Goal: Information Seeking & Learning: Learn about a topic

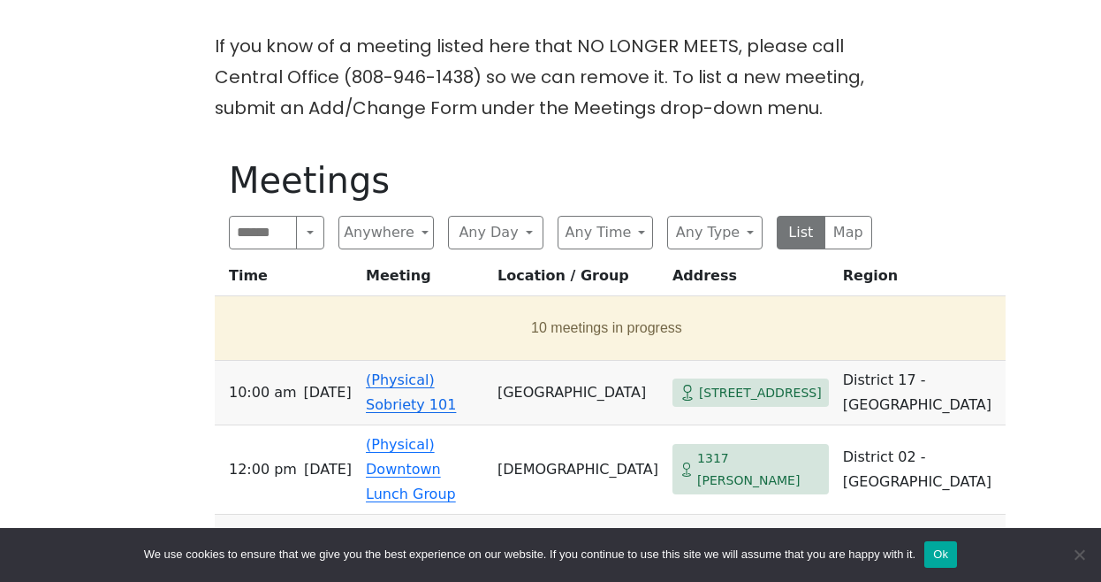
scroll to position [496, 0]
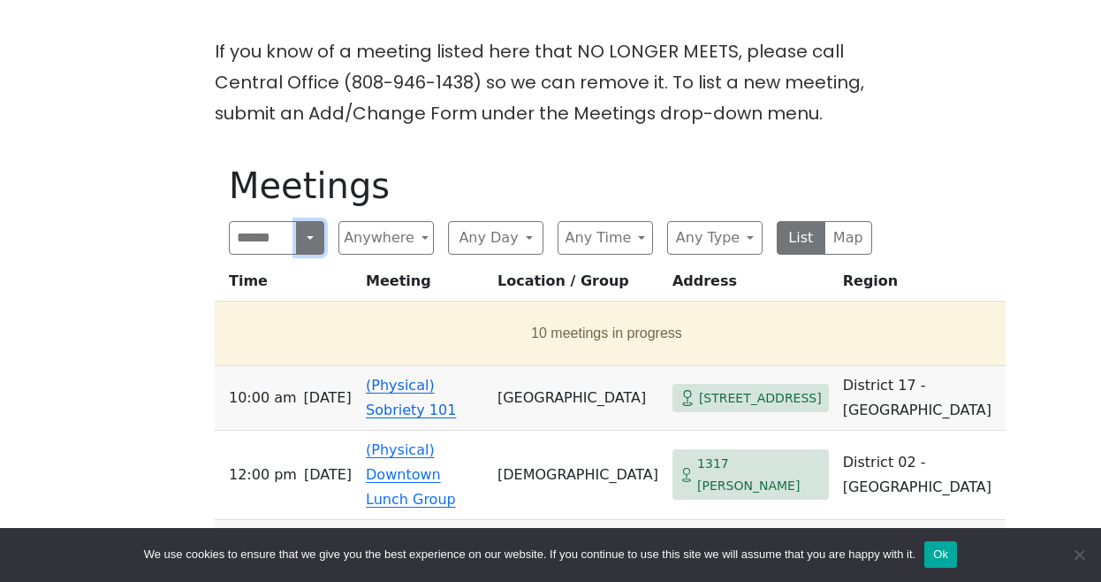
click at [312, 221] on button "Search" at bounding box center [310, 238] width 28 height 34
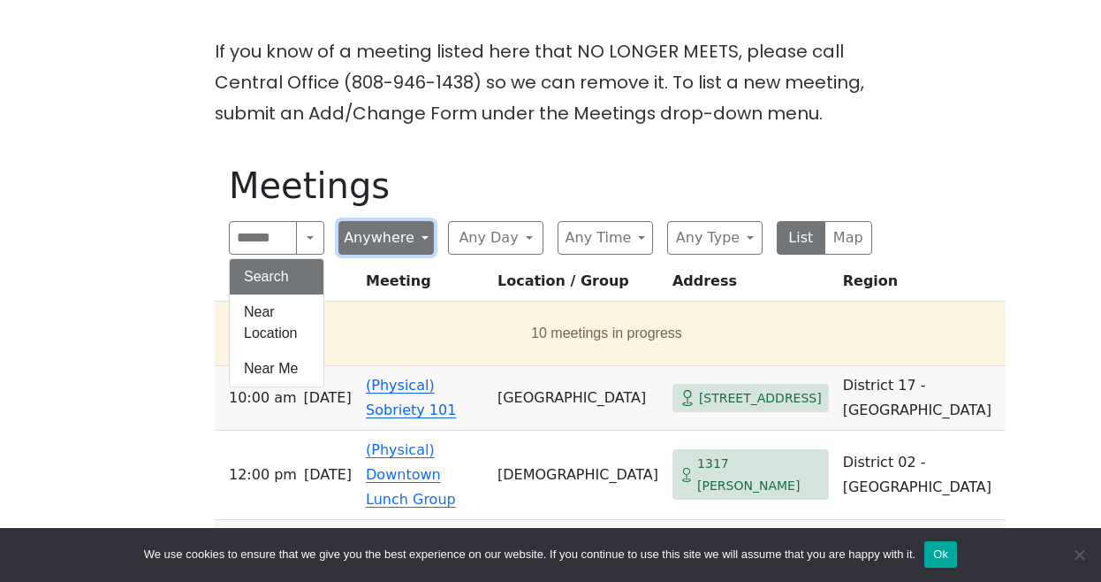
click at [423, 221] on button "Anywhere" at bounding box center [386, 238] width 95 height 34
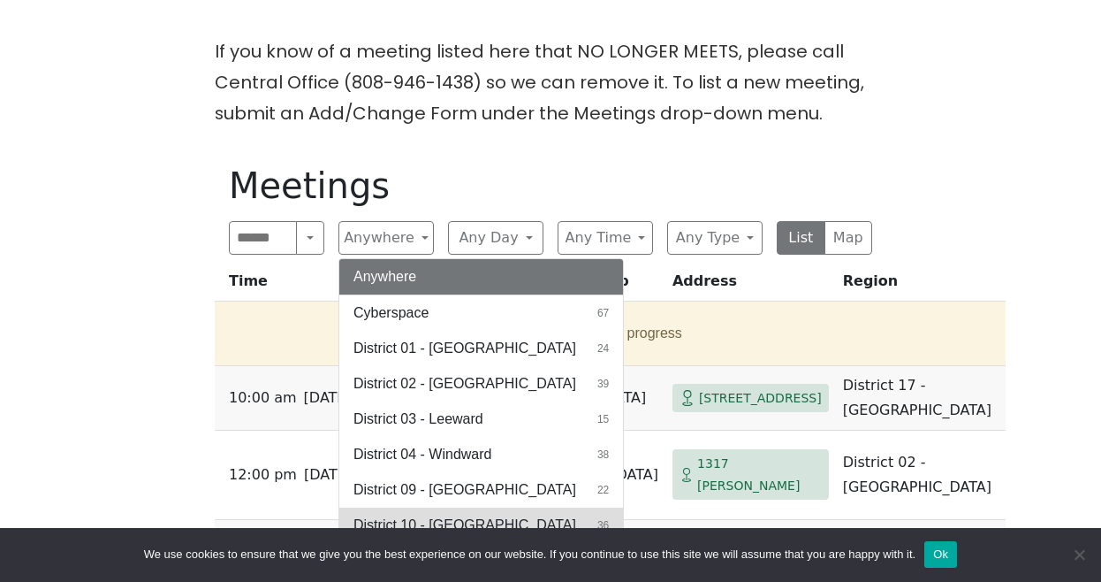
click at [445, 514] on span "District 10 - [GEOGRAPHIC_DATA]" at bounding box center [465, 524] width 223 height 21
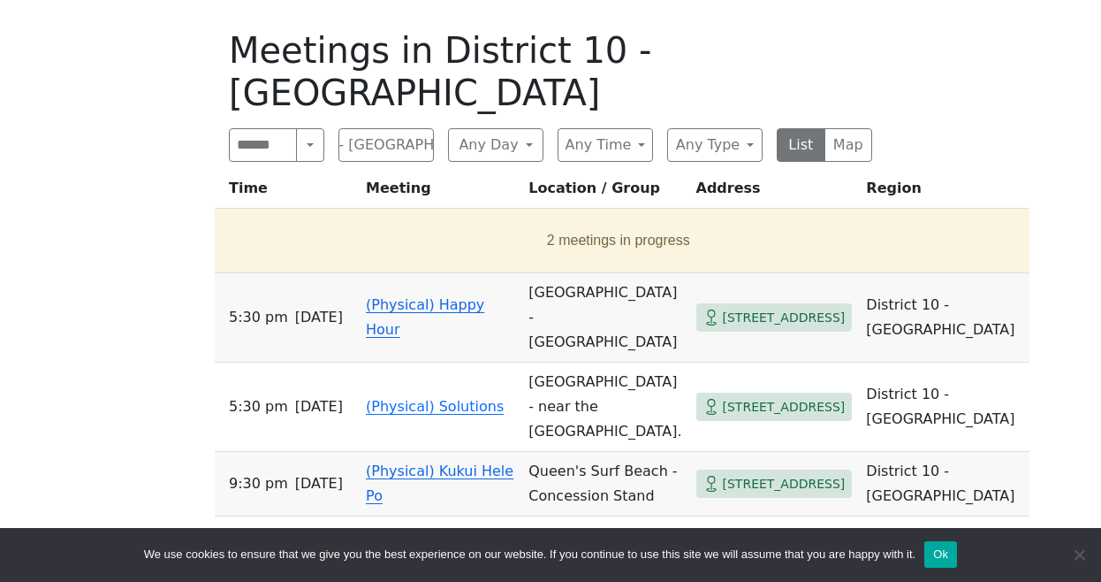
scroll to position [642, 0]
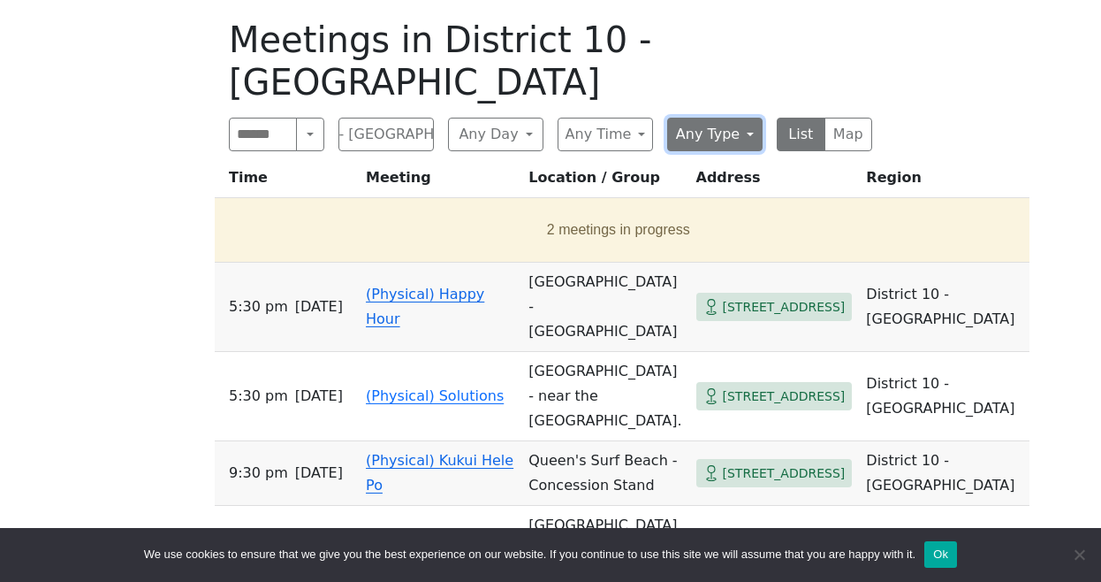
click at [752, 118] on button "Any Type" at bounding box center [714, 135] width 95 height 34
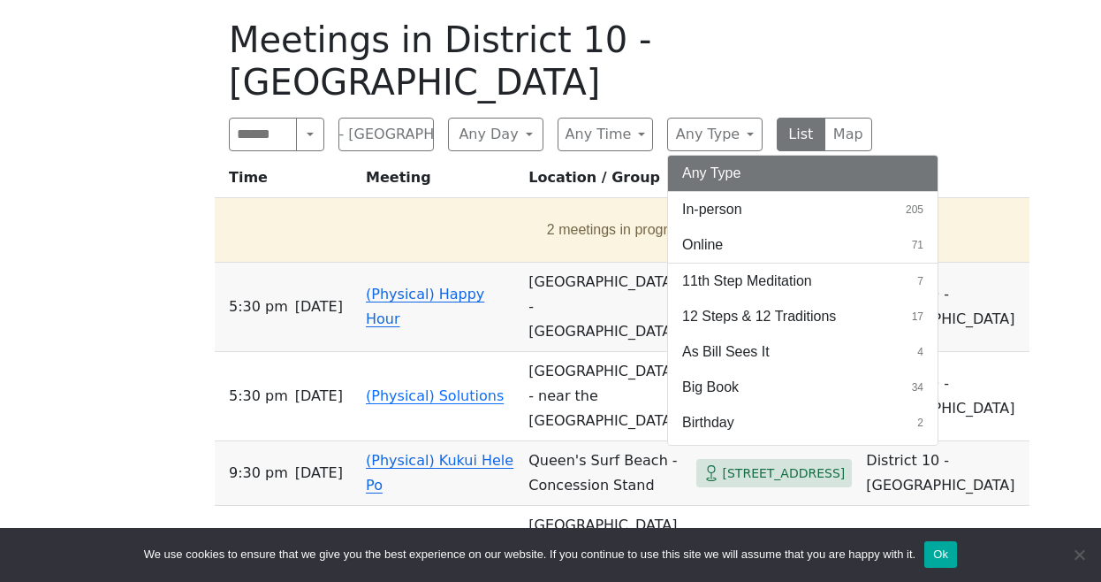
click at [990, 126] on div "If you know of a meeting listed here that NO LONGER MEETS, please call Central …" at bounding box center [550, 545] width 991 height 1311
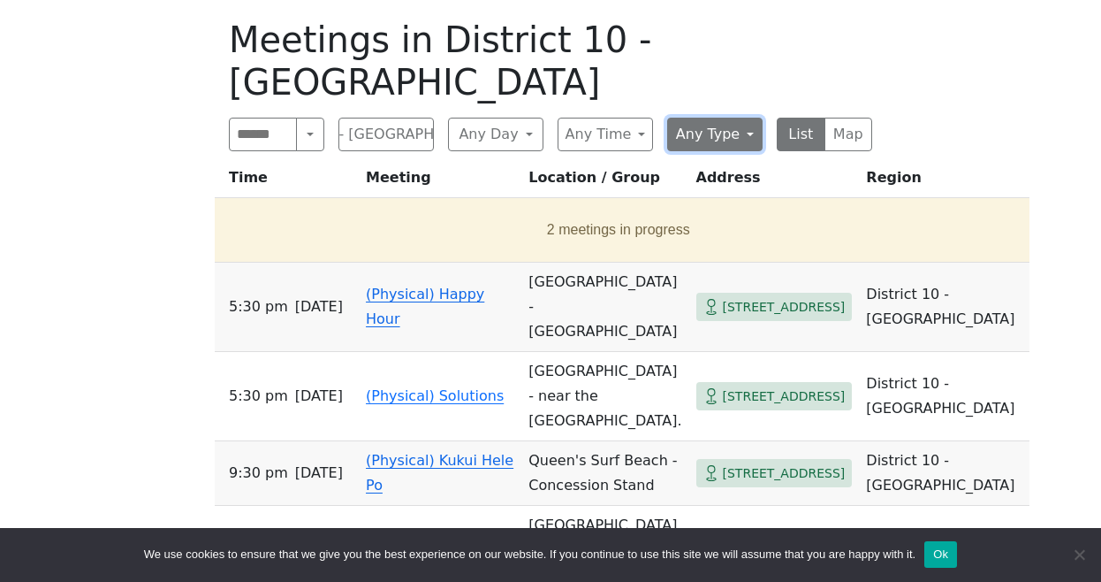
click at [748, 118] on button "Any Type" at bounding box center [714, 135] width 95 height 34
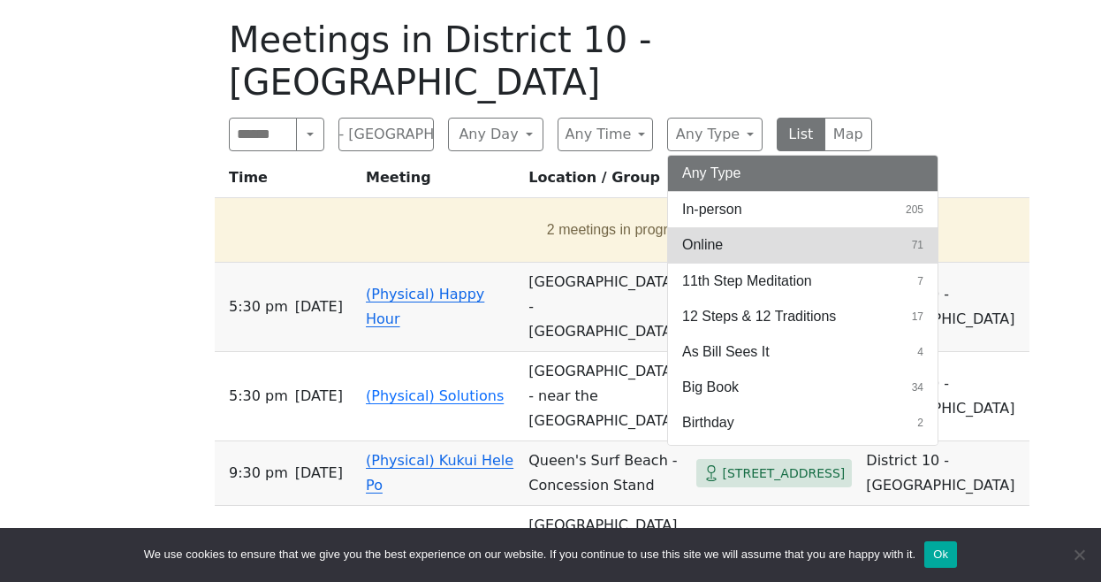
click at [738, 227] on button "Online 71" at bounding box center [803, 244] width 270 height 35
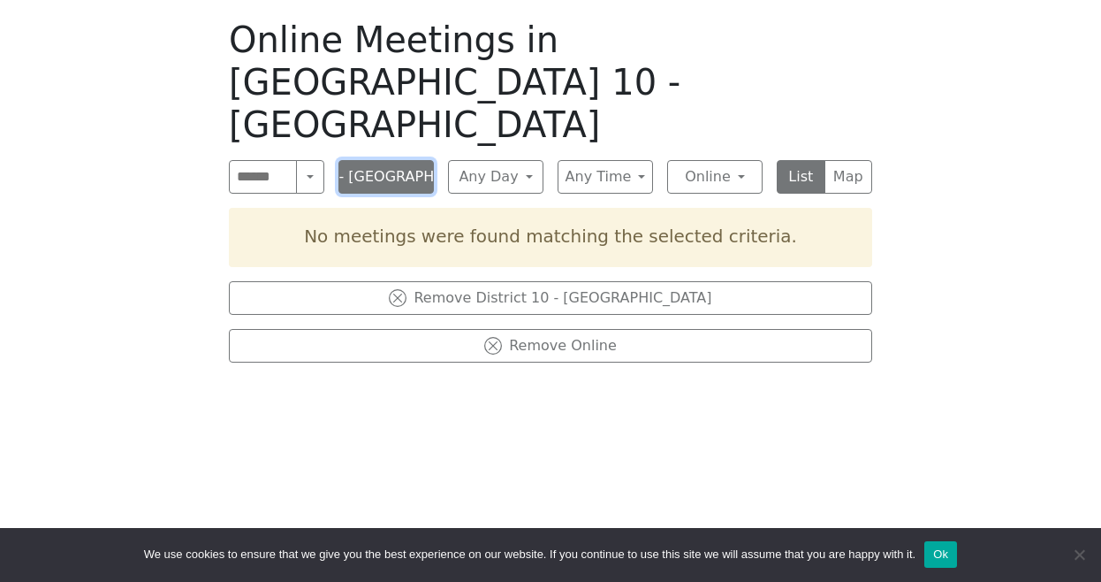
click at [416, 160] on button "District 10 - [GEOGRAPHIC_DATA]" at bounding box center [386, 177] width 95 height 34
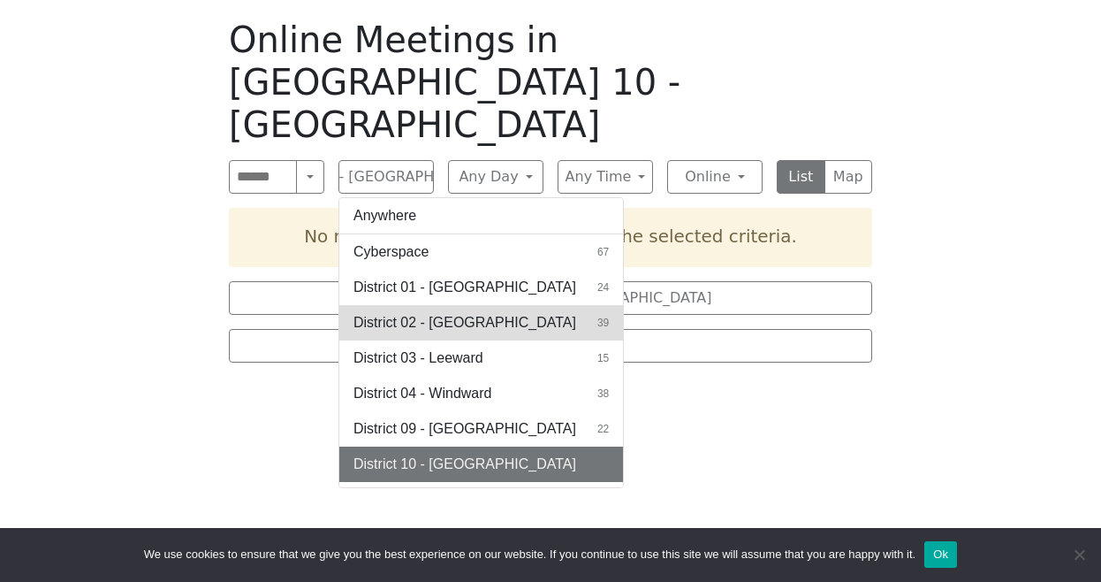
click at [451, 312] on span "District 02 - [GEOGRAPHIC_DATA]" at bounding box center [465, 322] width 223 height 21
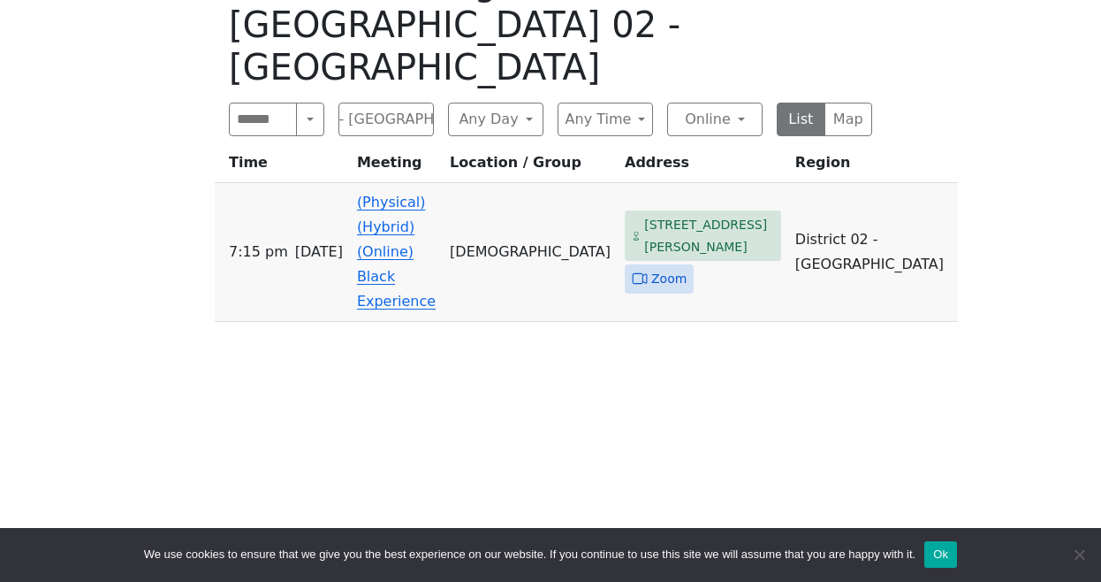
scroll to position [712, 0]
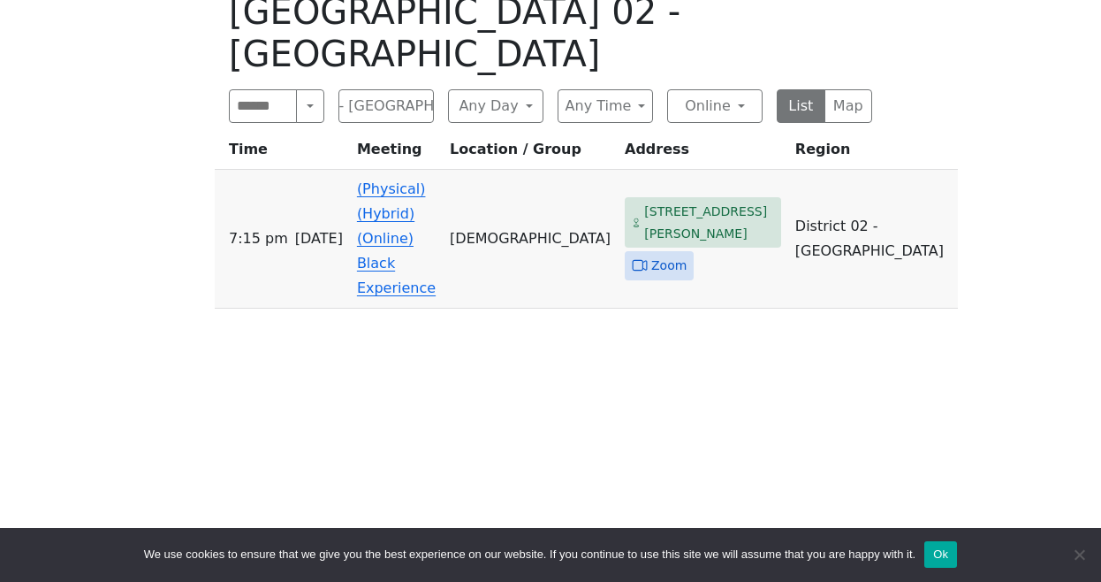
click at [558, 170] on td "[DEMOGRAPHIC_DATA]" at bounding box center [530, 239] width 175 height 139
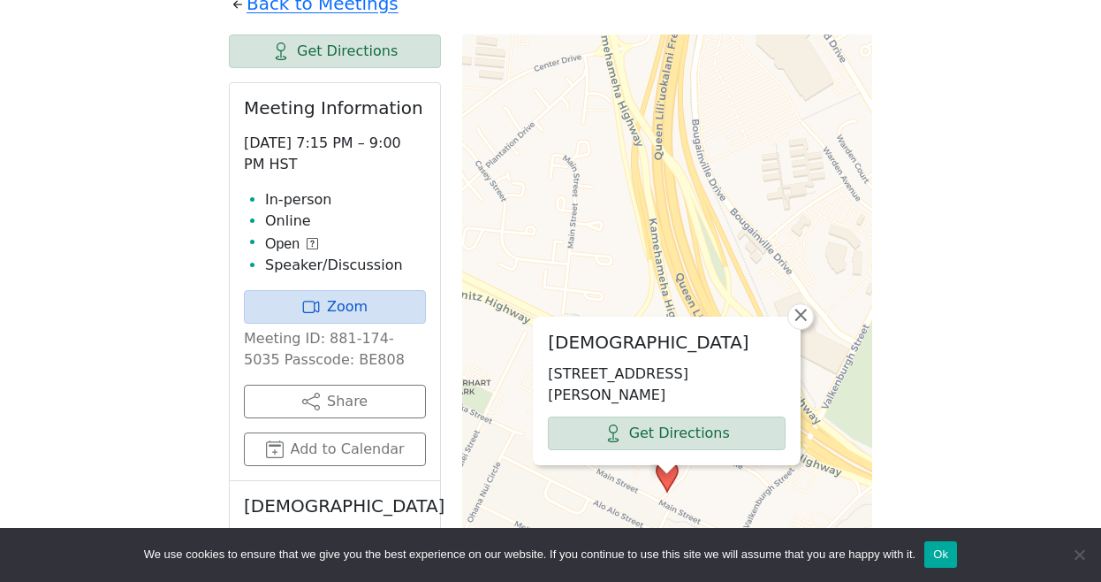
scroll to position [713, 0]
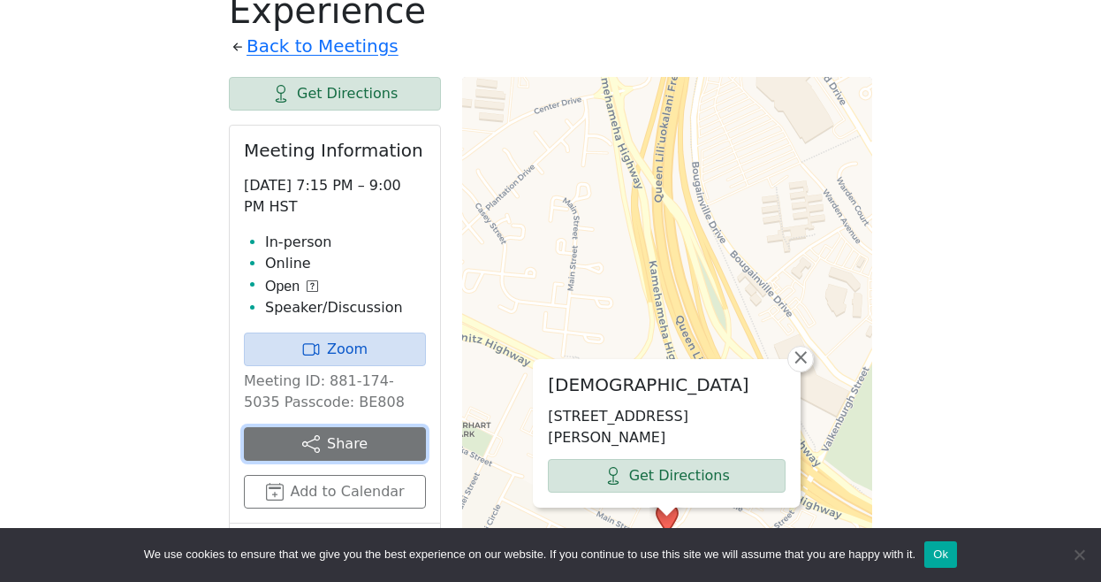
click at [356, 427] on button "Share" at bounding box center [335, 444] width 182 height 34
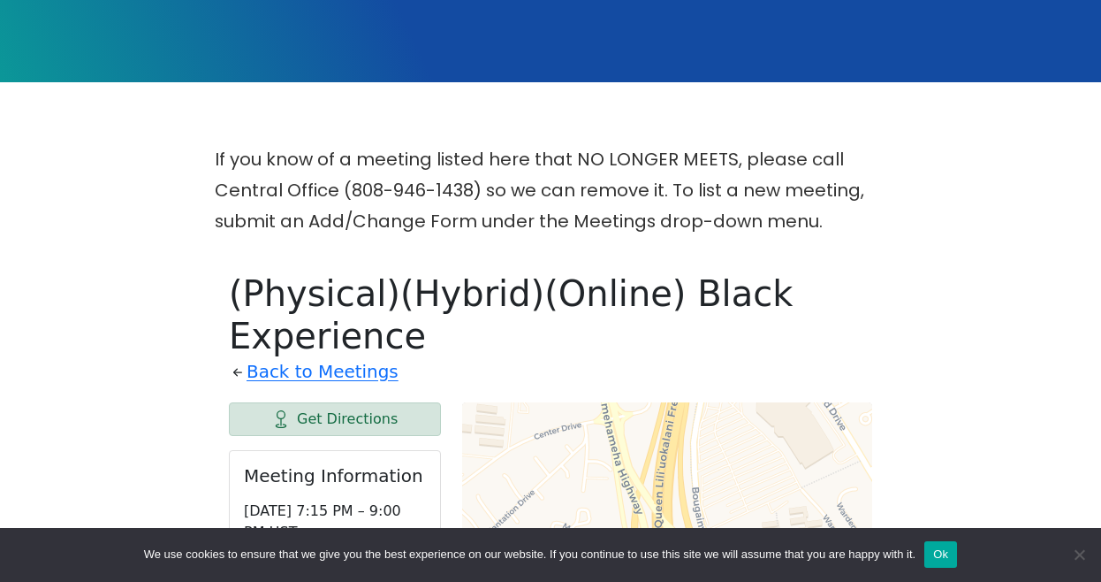
scroll to position [0, 0]
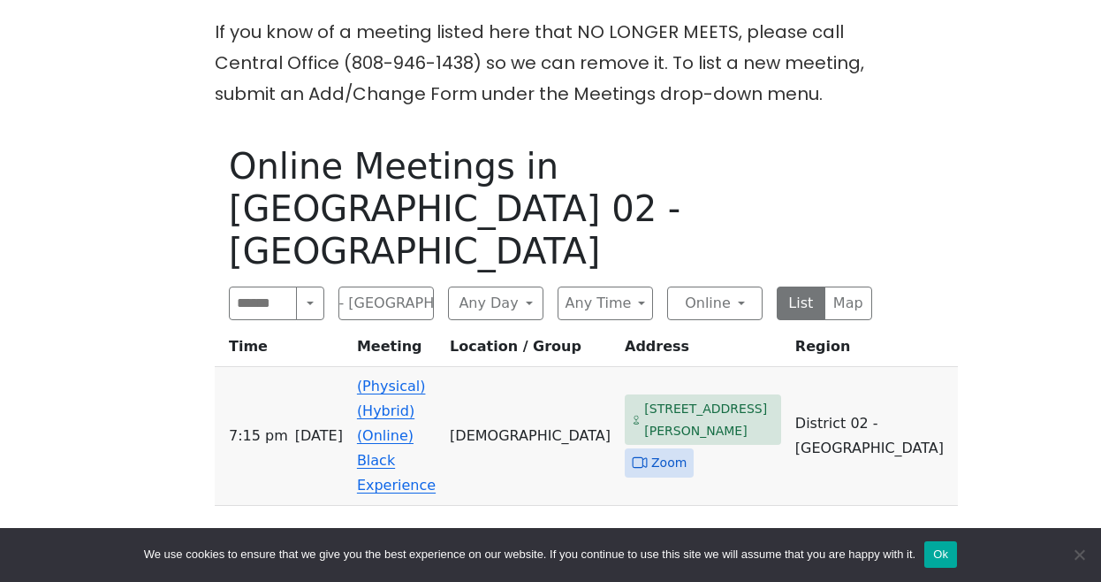
scroll to position [540, 0]
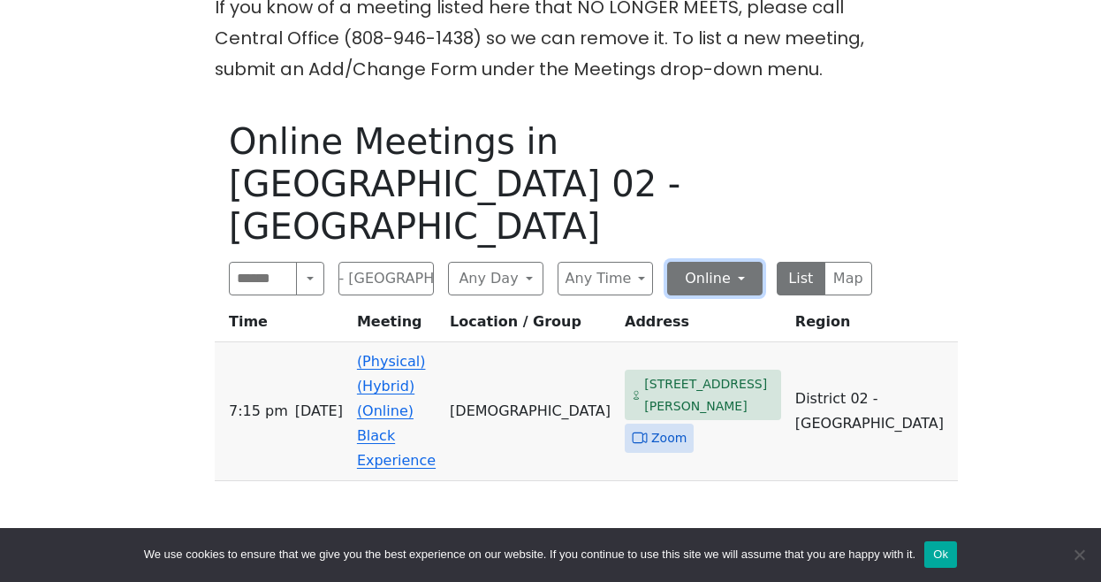
click at [745, 262] on button "Online" at bounding box center [714, 279] width 95 height 34
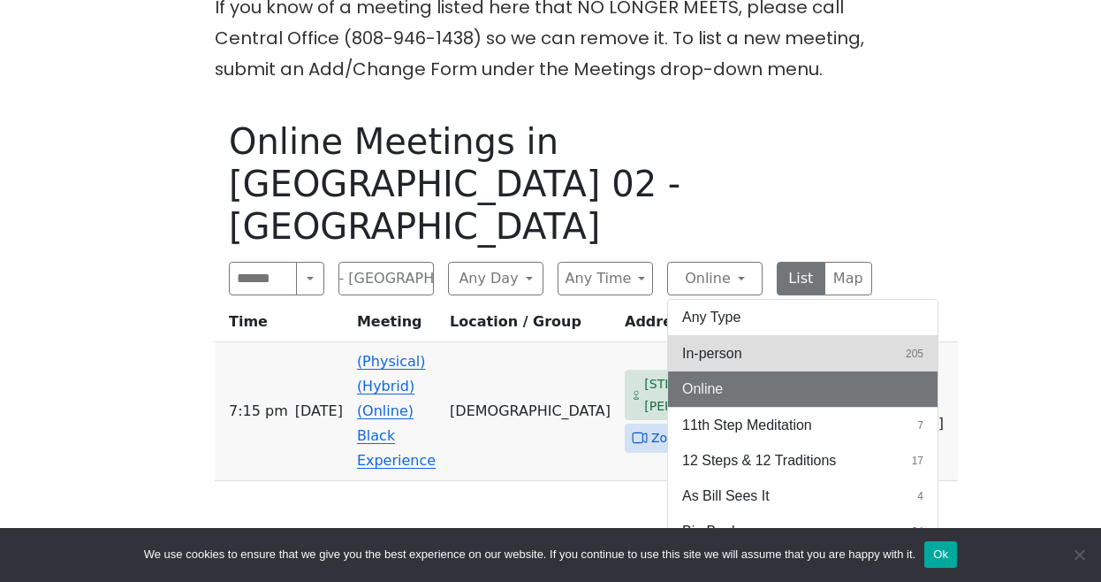
click at [744, 336] on button "In-person 205" at bounding box center [803, 353] width 270 height 35
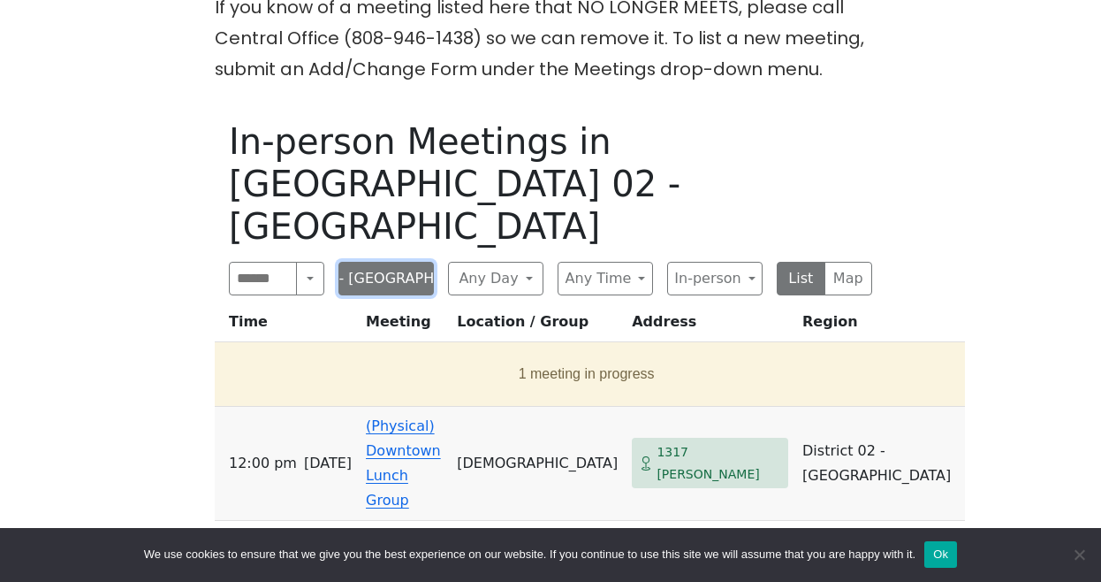
click at [420, 262] on button "District 02 - [GEOGRAPHIC_DATA]" at bounding box center [386, 279] width 95 height 34
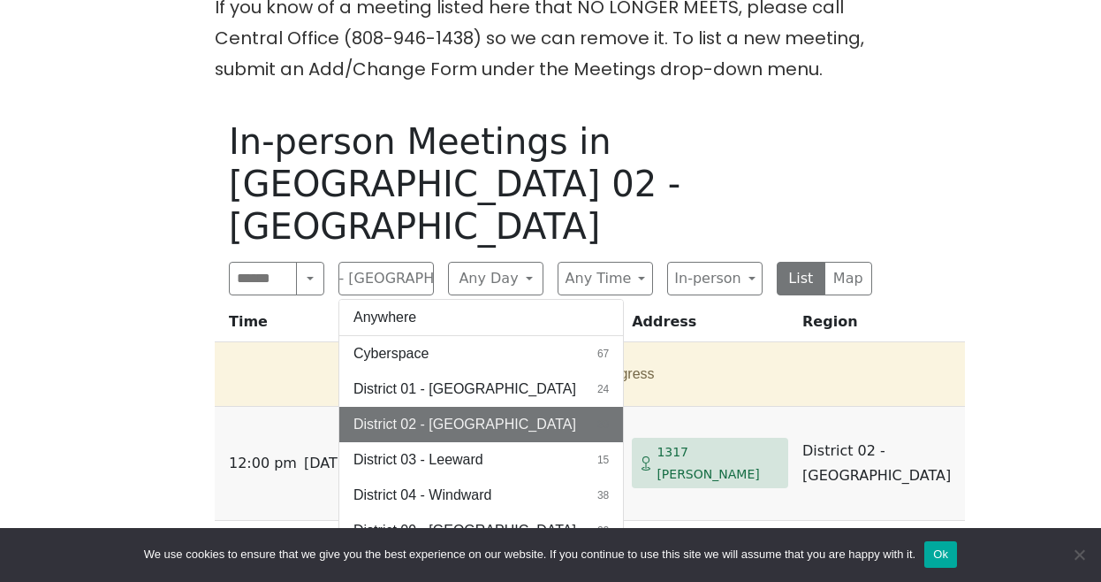
click at [464, 555] on span "District 10 - [GEOGRAPHIC_DATA]" at bounding box center [465, 565] width 223 height 21
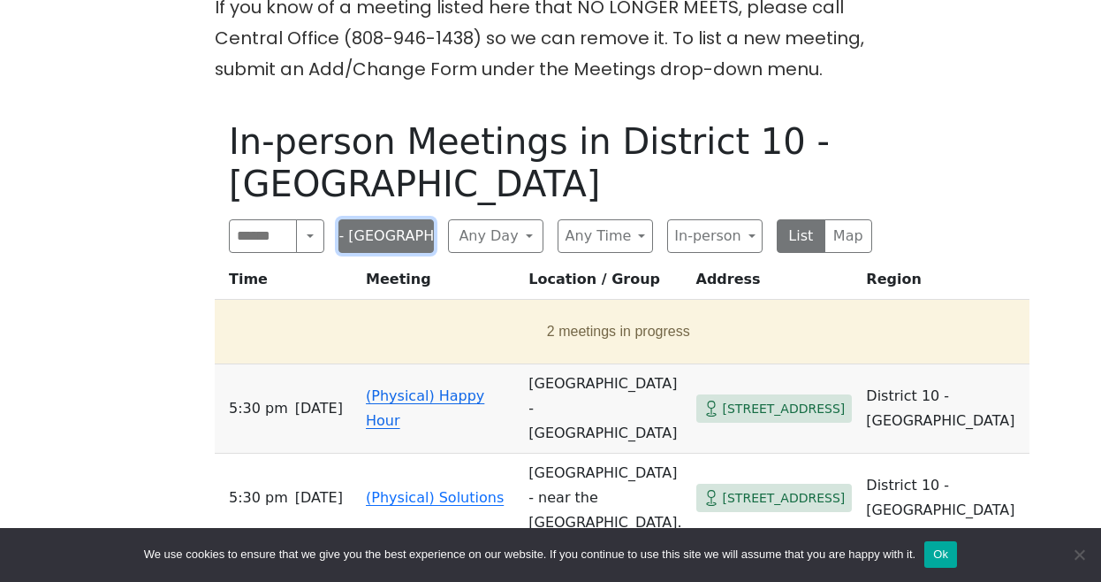
click at [423, 219] on button "District 10 - [GEOGRAPHIC_DATA]" at bounding box center [386, 236] width 95 height 34
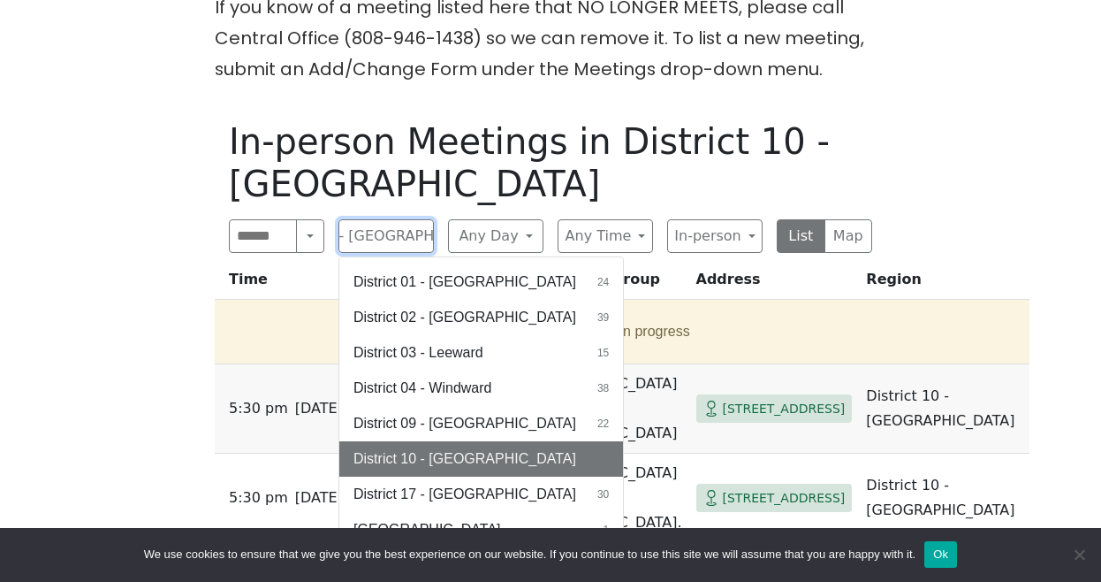
scroll to position [65, 0]
click at [501, 440] on button "District 10 - Waikiki 36" at bounding box center [481, 457] width 284 height 35
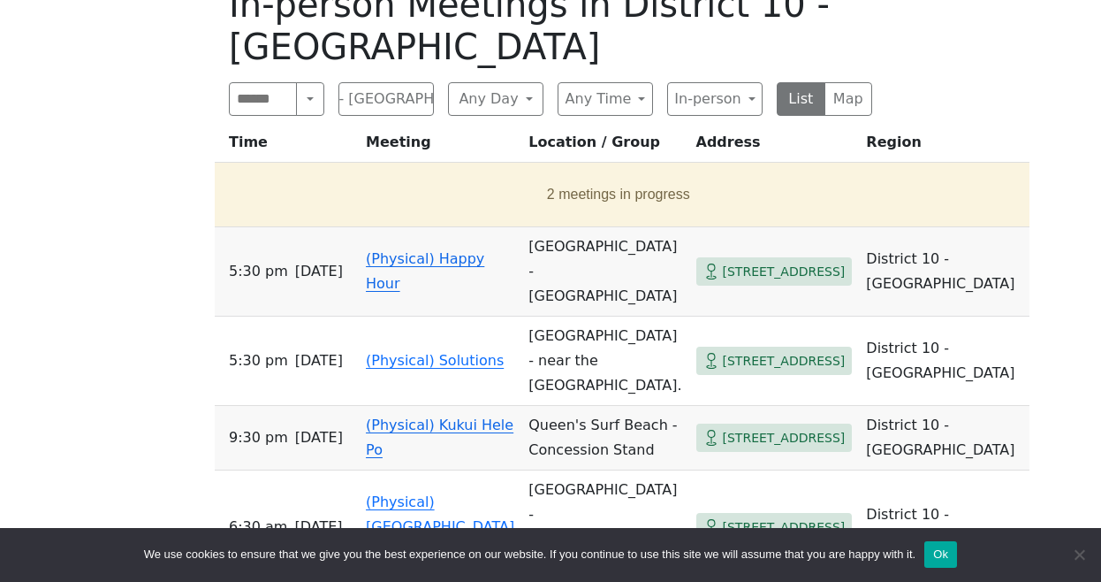
scroll to position [682, 0]
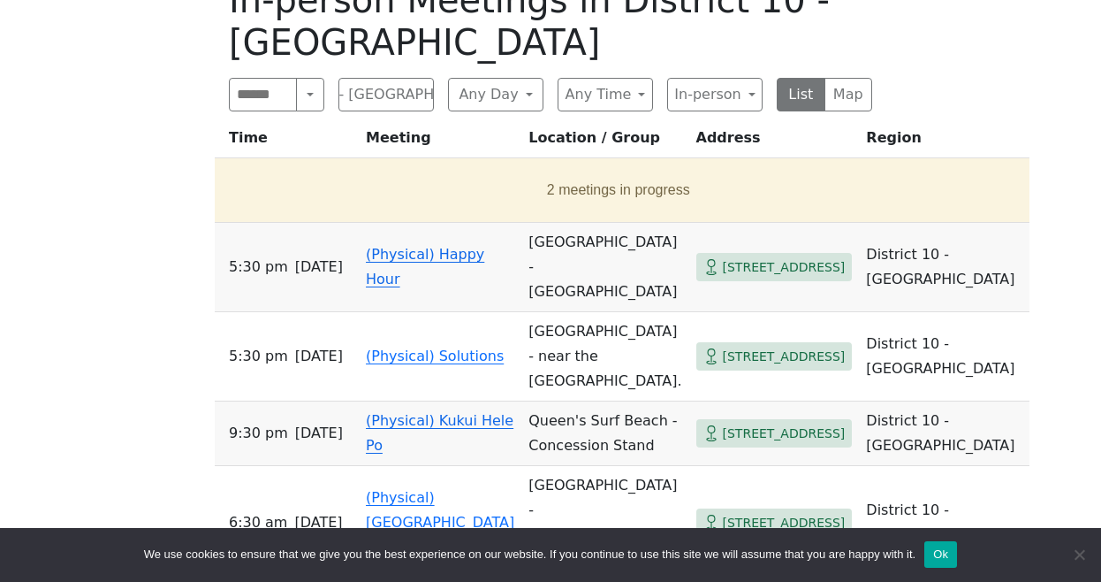
click at [731, 256] on span "[STREET_ADDRESS]" at bounding box center [784, 267] width 123 height 22
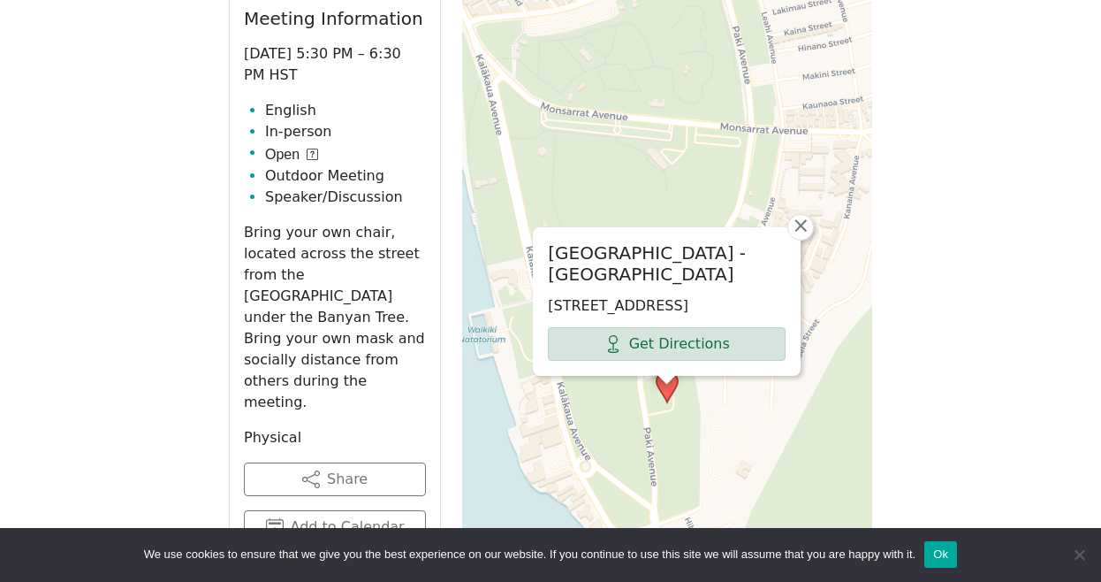
scroll to position [816, 0]
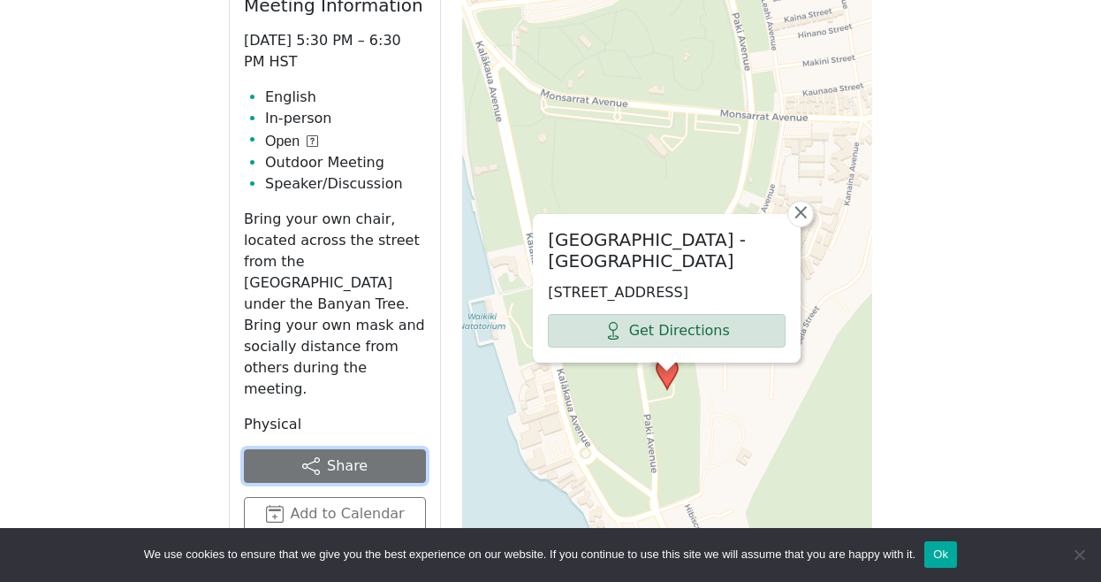
click at [408, 449] on button "Share" at bounding box center [335, 466] width 182 height 34
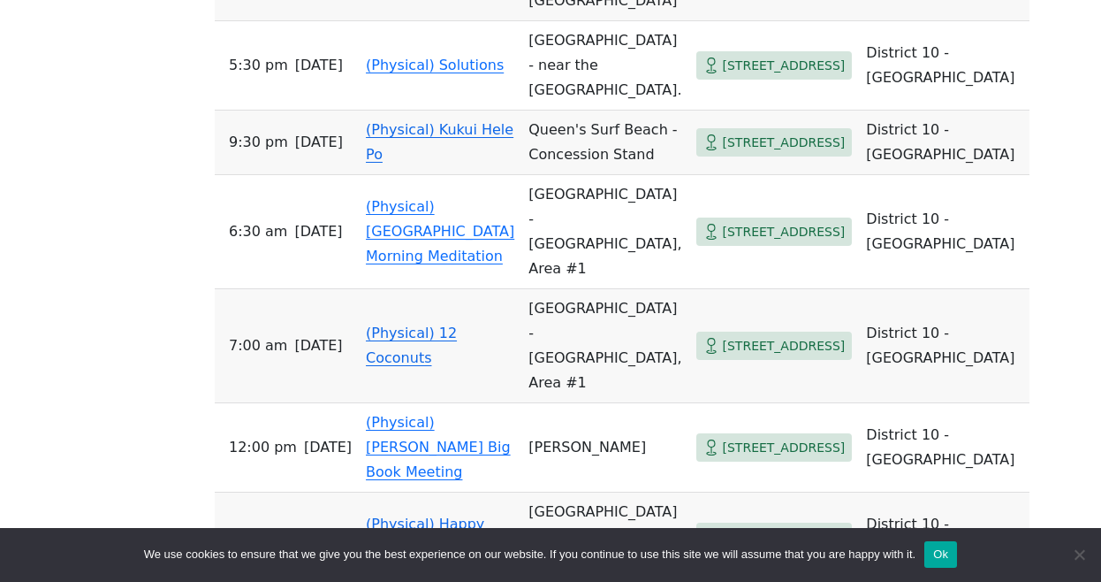
scroll to position [987, 0]
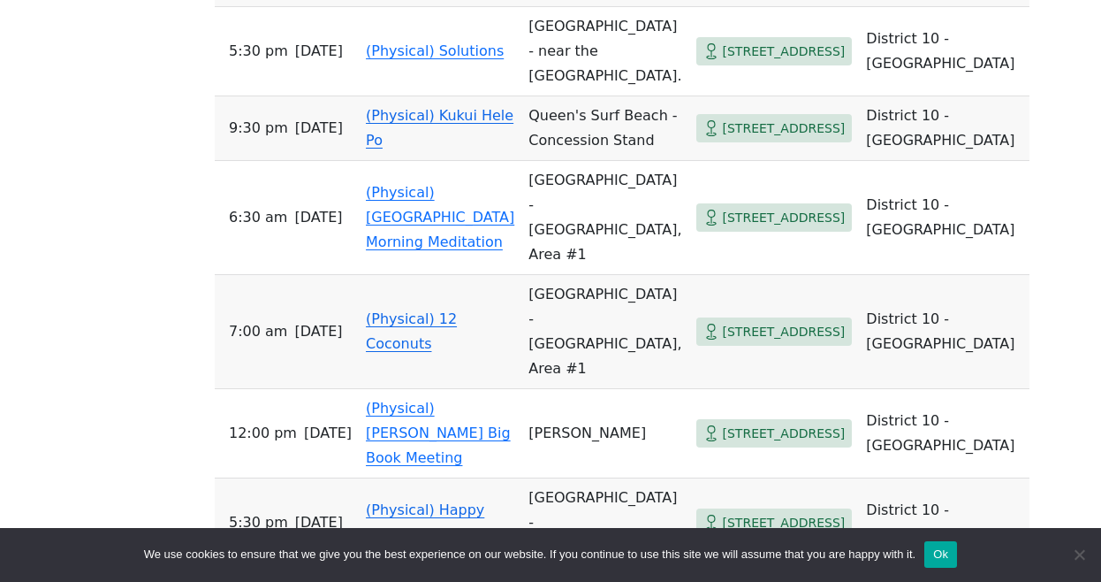
click at [430, 275] on td "(Physical) 12 Coconuts" at bounding box center [440, 332] width 163 height 114
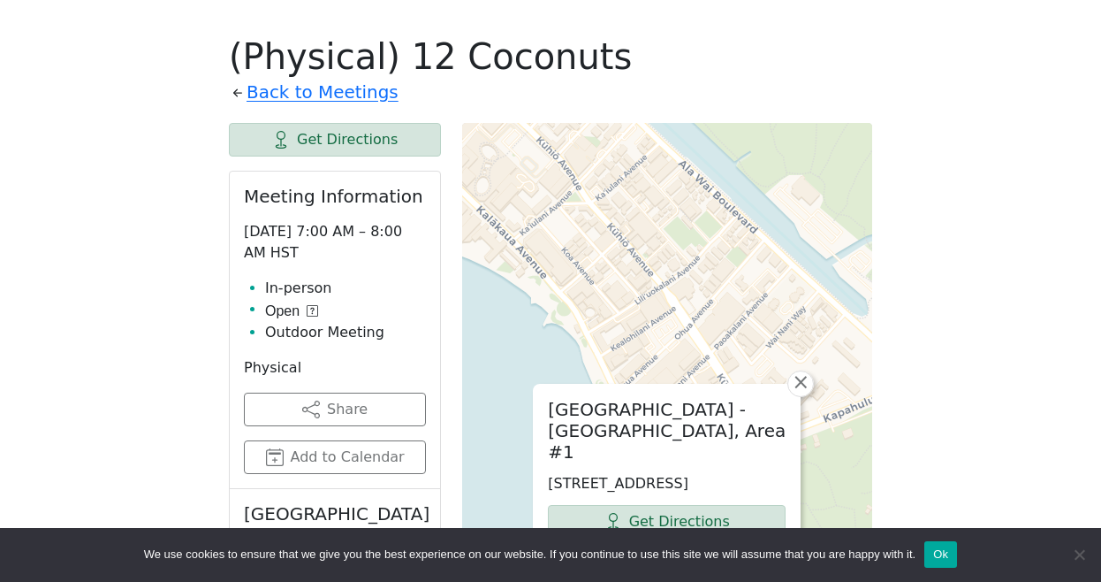
scroll to position [631, 0]
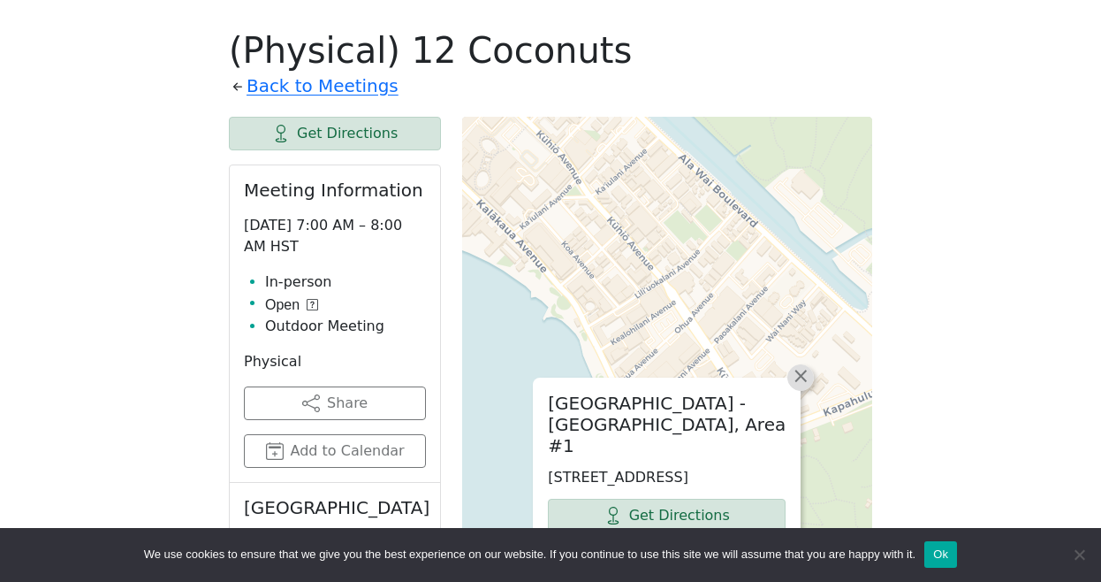
click at [802, 365] on span "×" at bounding box center [801, 375] width 18 height 21
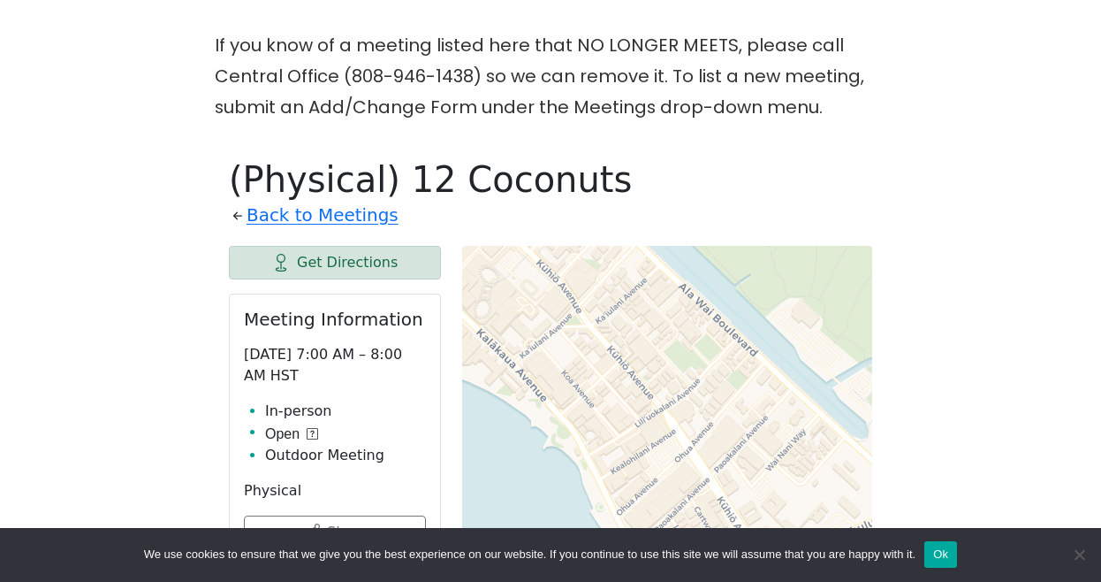
scroll to position [0, 0]
